Goal: Task Accomplishment & Management: Use online tool/utility

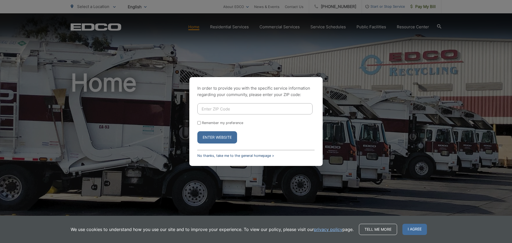
click at [223, 156] on link "No thanks, take me to the general homepage >" at bounding box center [235, 156] width 77 height 4
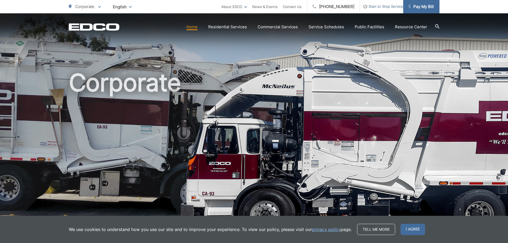
click at [425, 7] on span "Pay My Bill" at bounding box center [421, 6] width 25 height 6
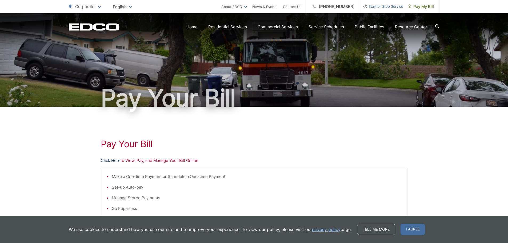
click at [109, 160] on link "Click Here" at bounding box center [111, 160] width 20 height 6
